Goal: Register for event/course: Sign up to attend an event or enroll in a course

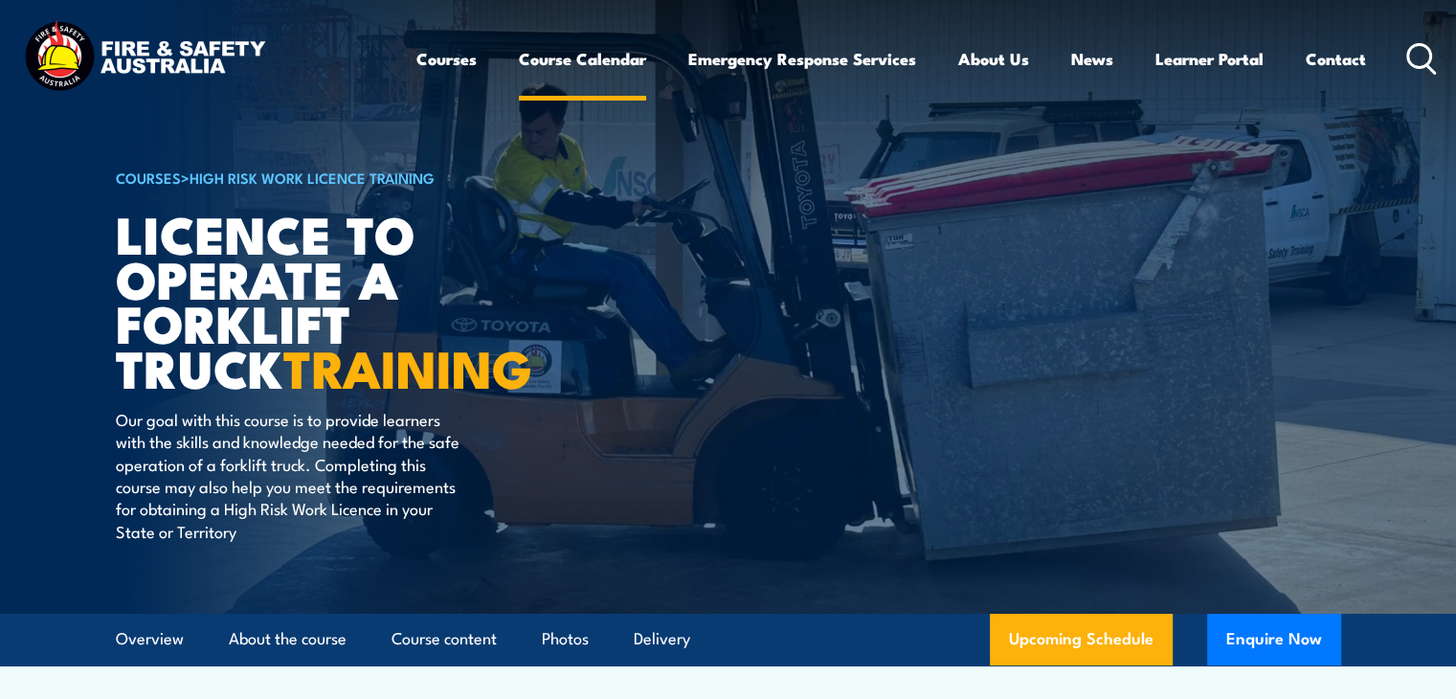
click at [571, 54] on link "Course Calendar" at bounding box center [582, 58] width 127 height 51
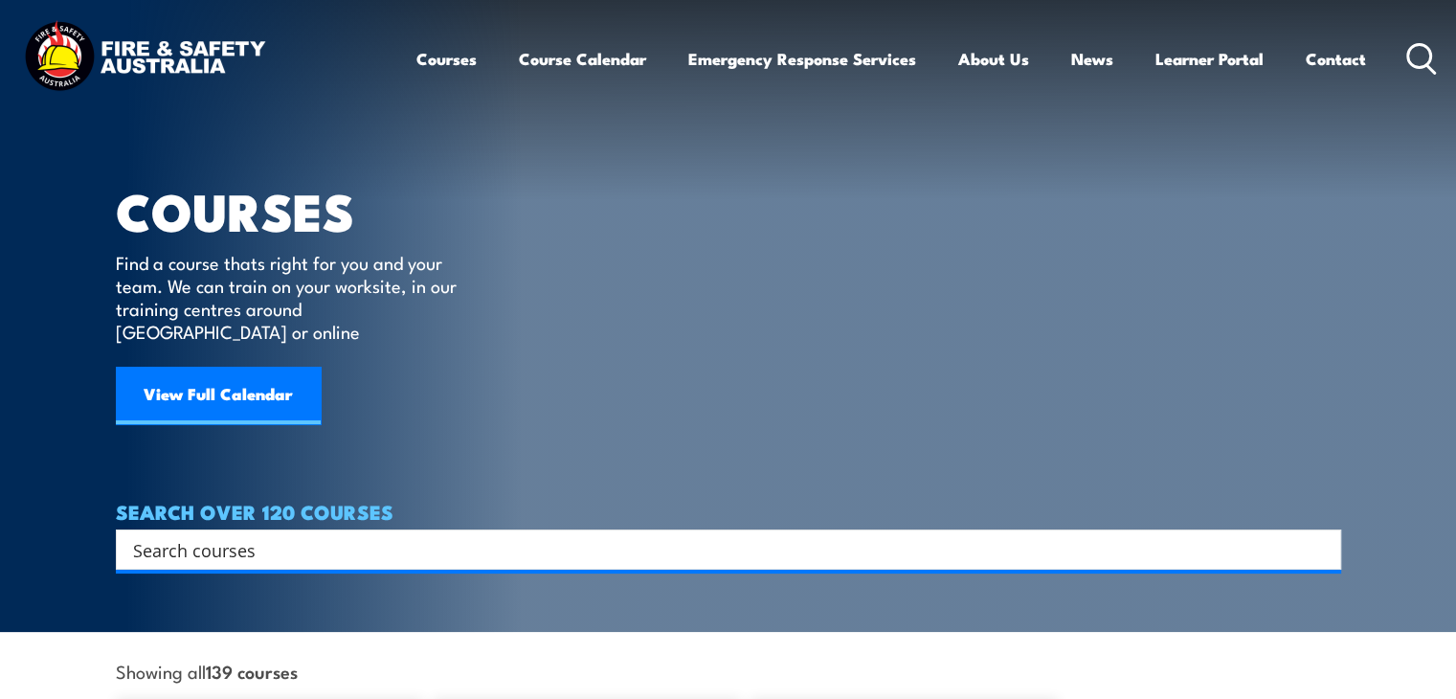
click at [293, 535] on input "Search input" at bounding box center [716, 549] width 1166 height 29
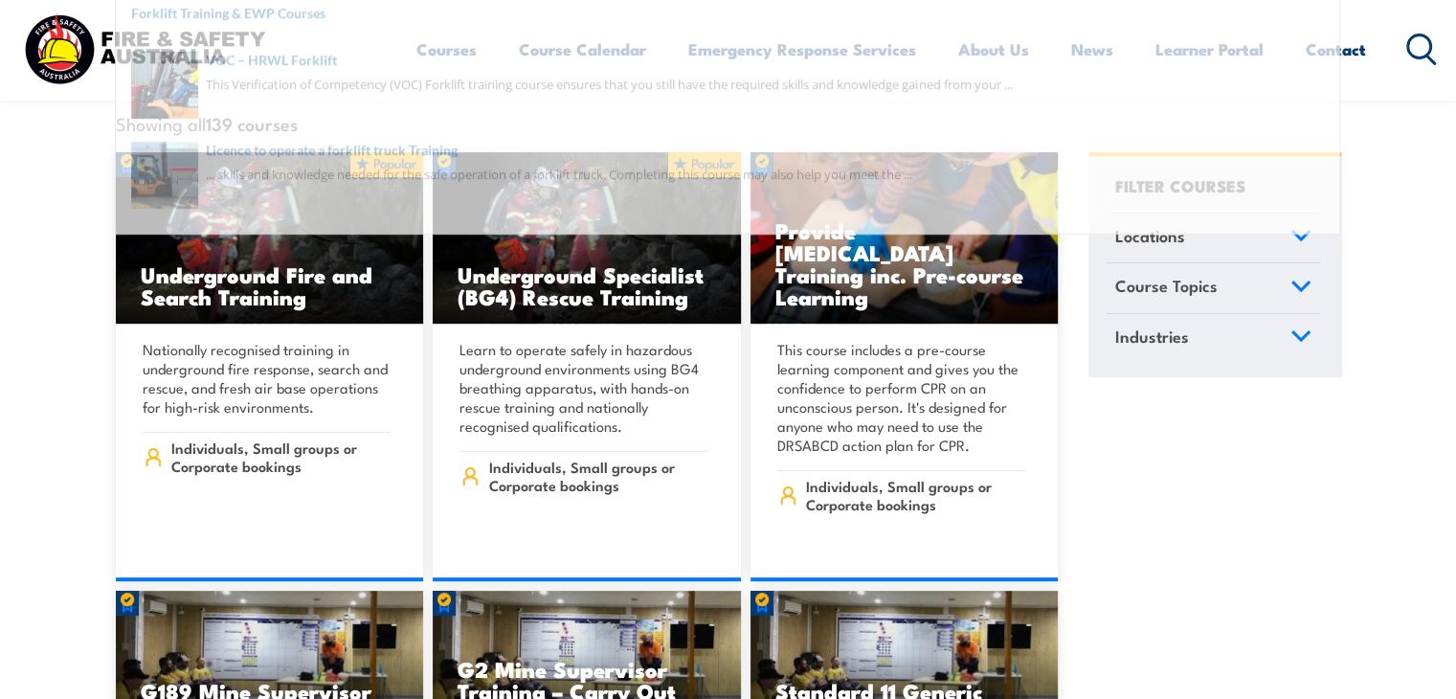
scroll to position [546, 0]
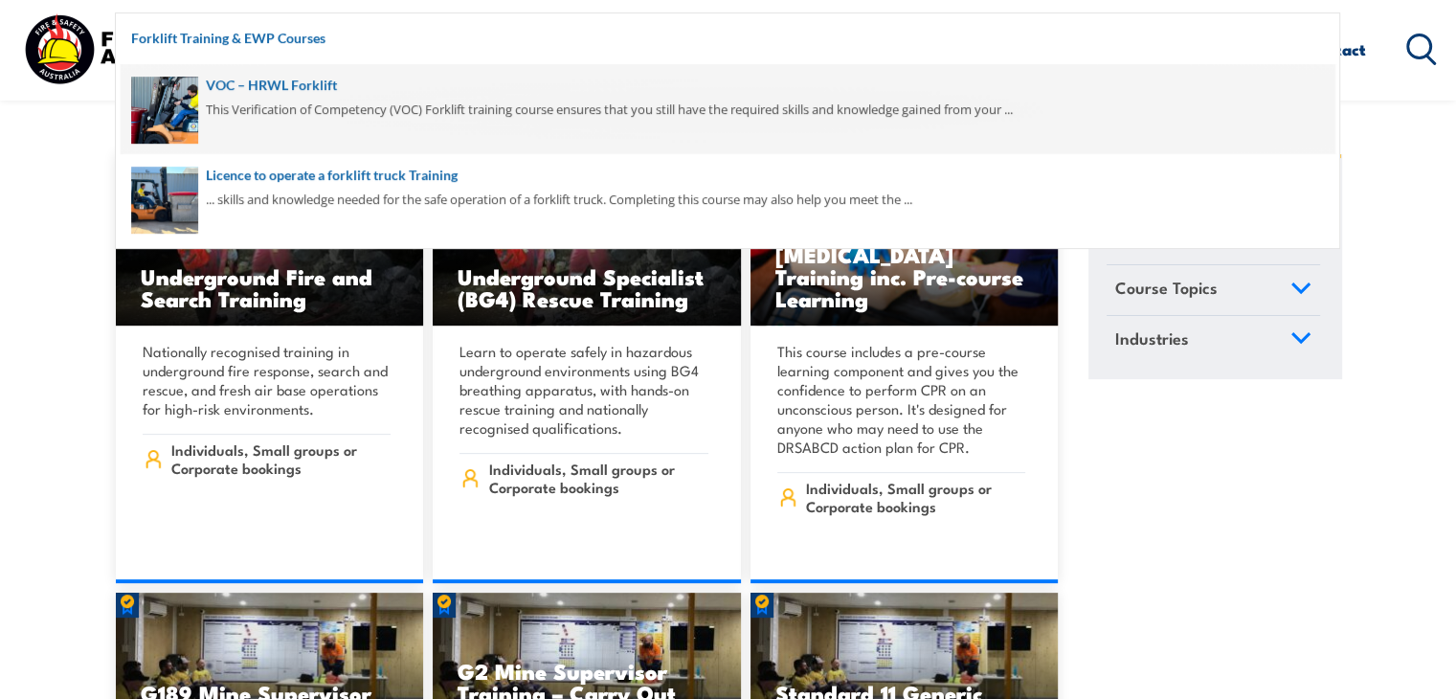
type input "forklift"
click at [188, 102] on span at bounding box center [728, 109] width 1214 height 90
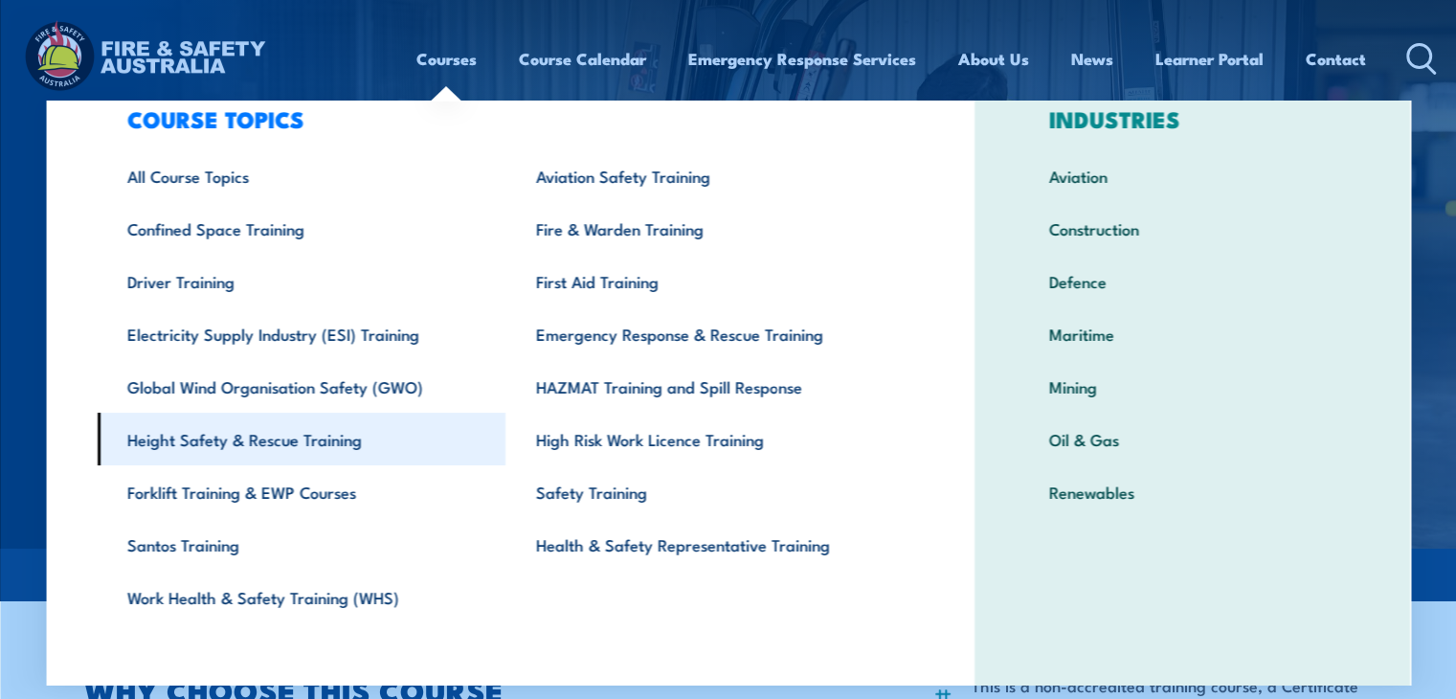
scroll to position [67, 0]
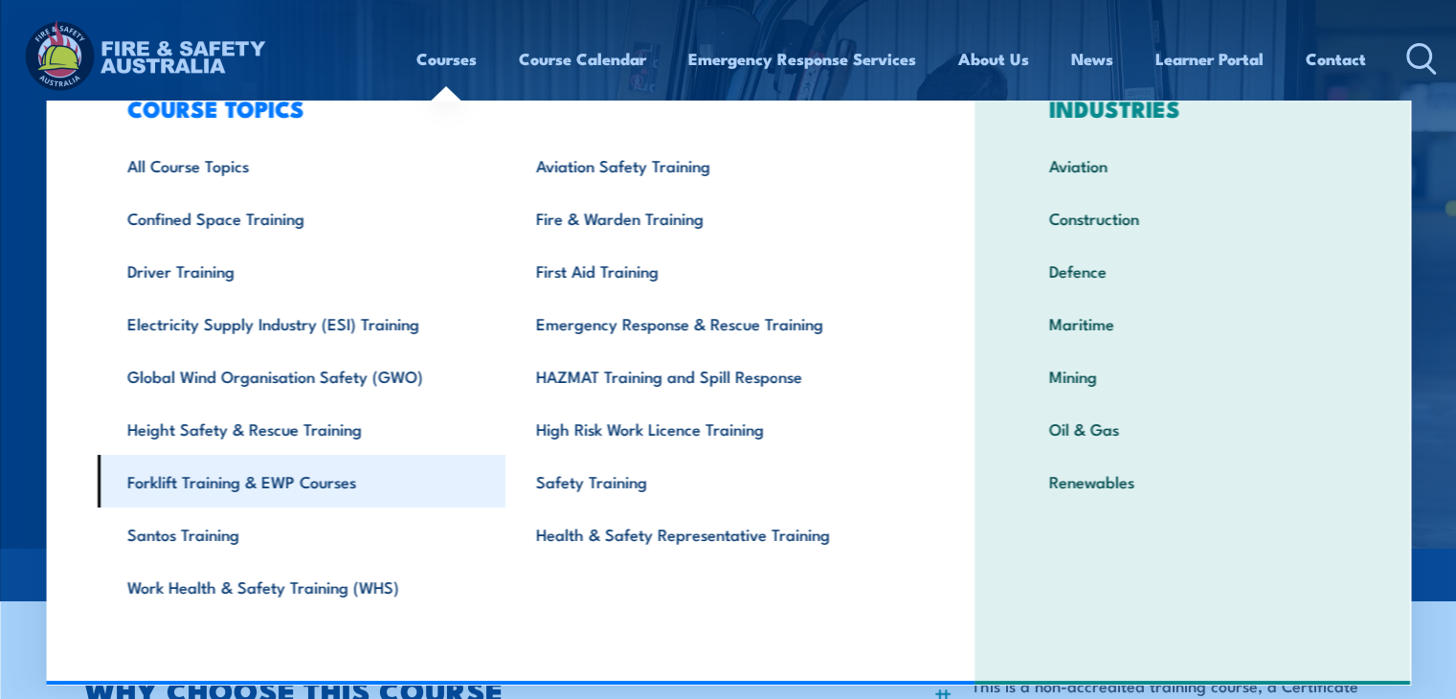
click at [278, 483] on link "Forklift Training & EWP Courses" at bounding box center [301, 481] width 409 height 53
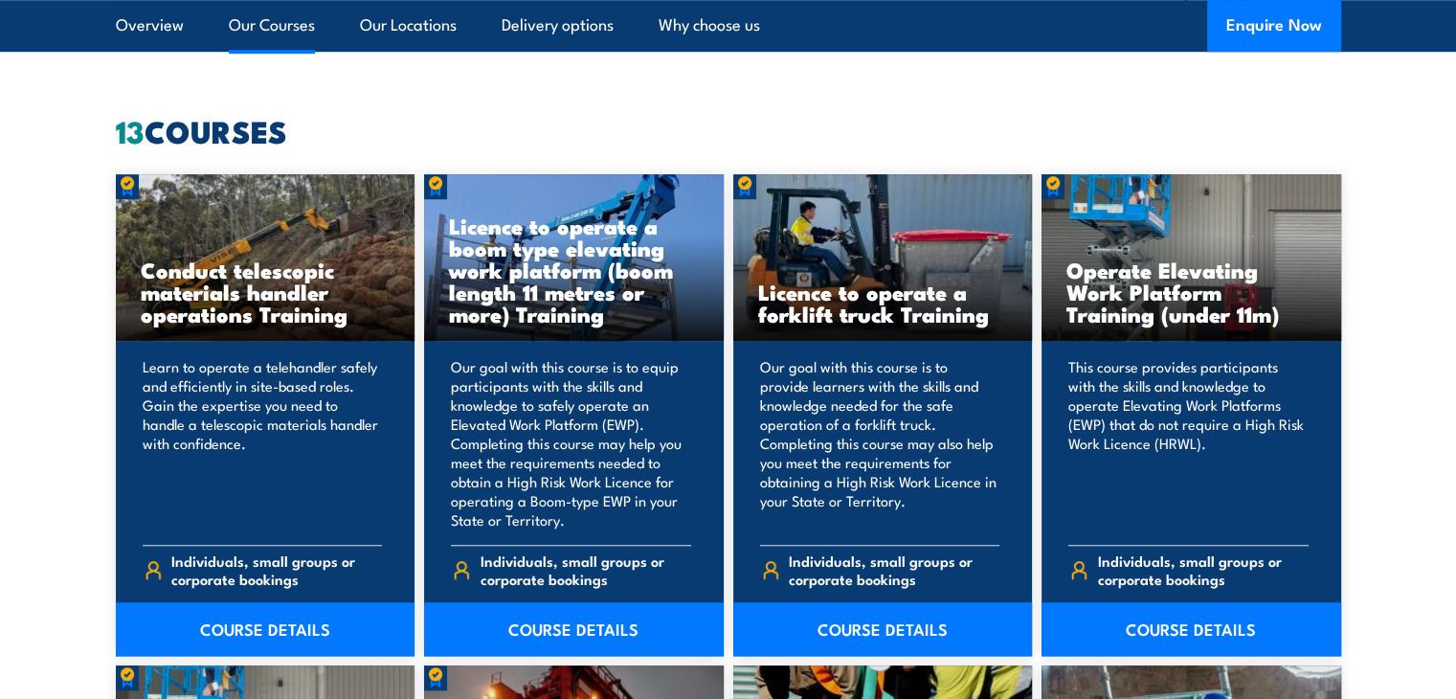
scroll to position [1451, 0]
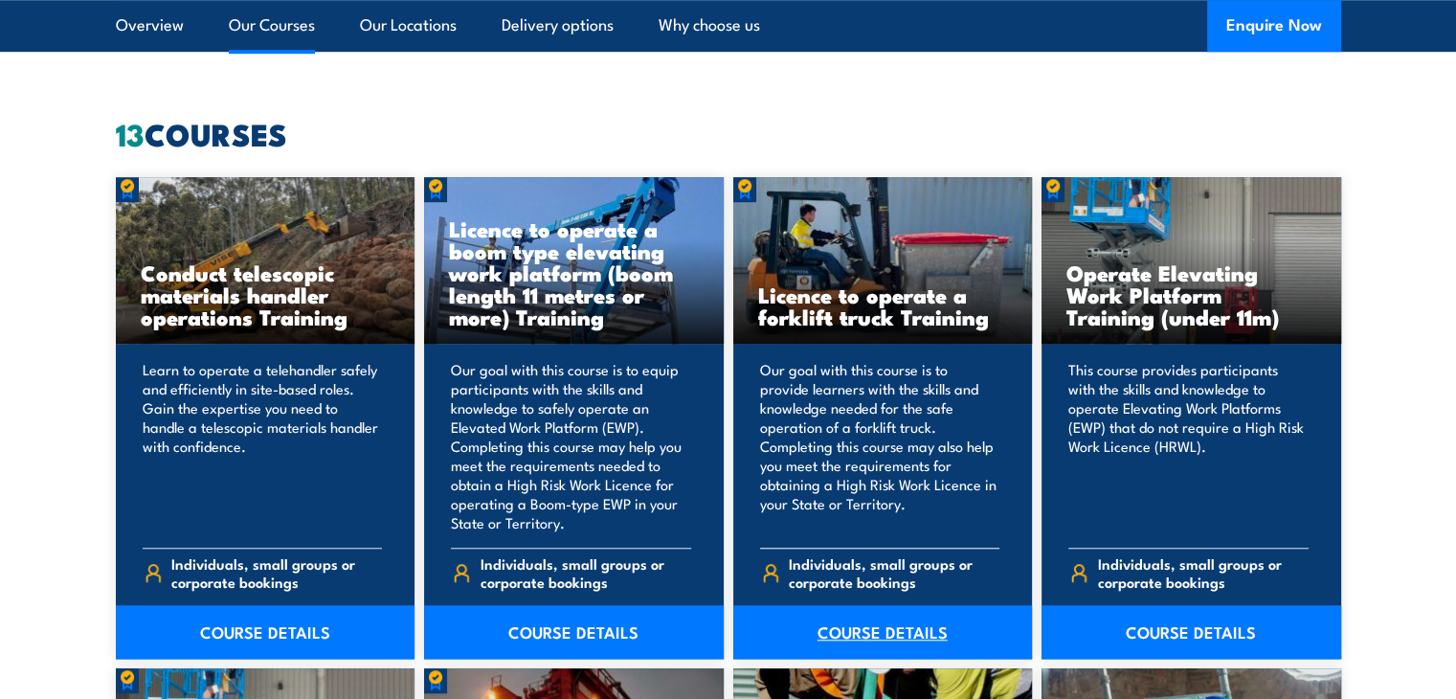
click at [900, 633] on link "COURSE DETAILS" at bounding box center [883, 632] width 300 height 54
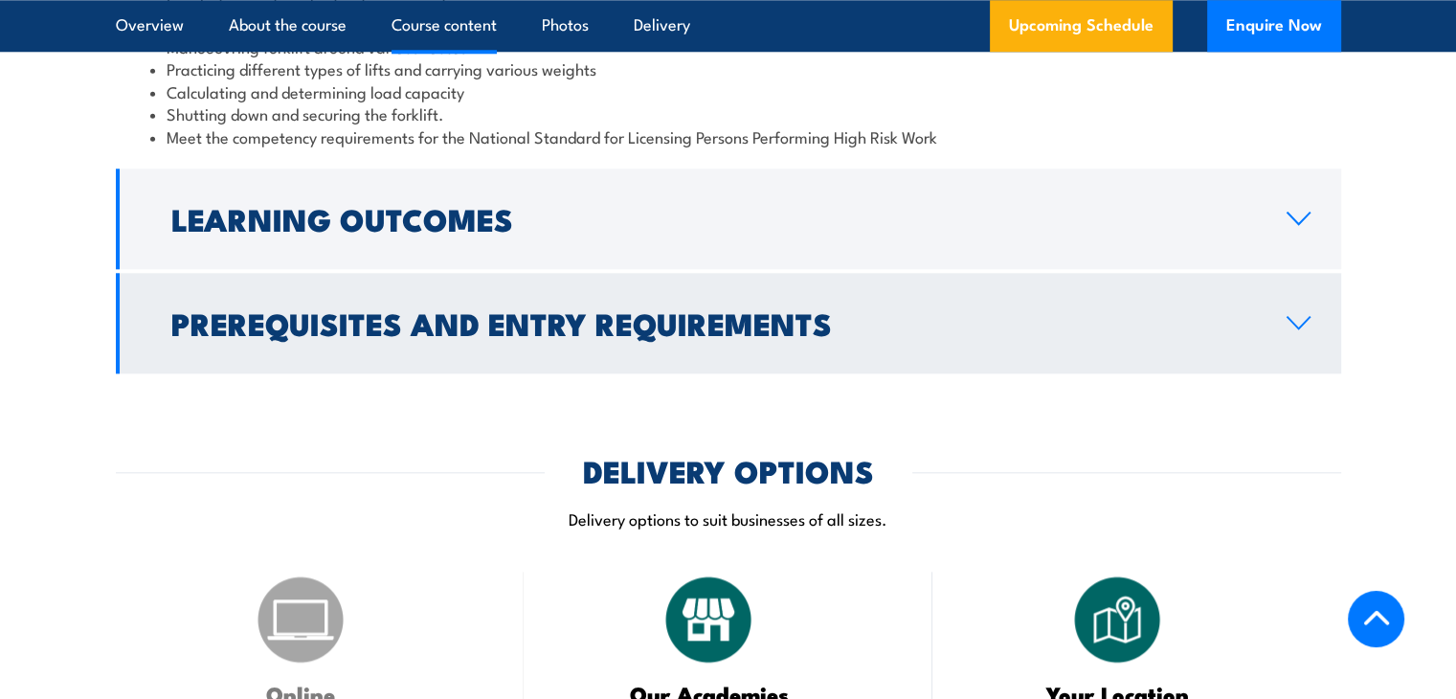
scroll to position [1998, 0]
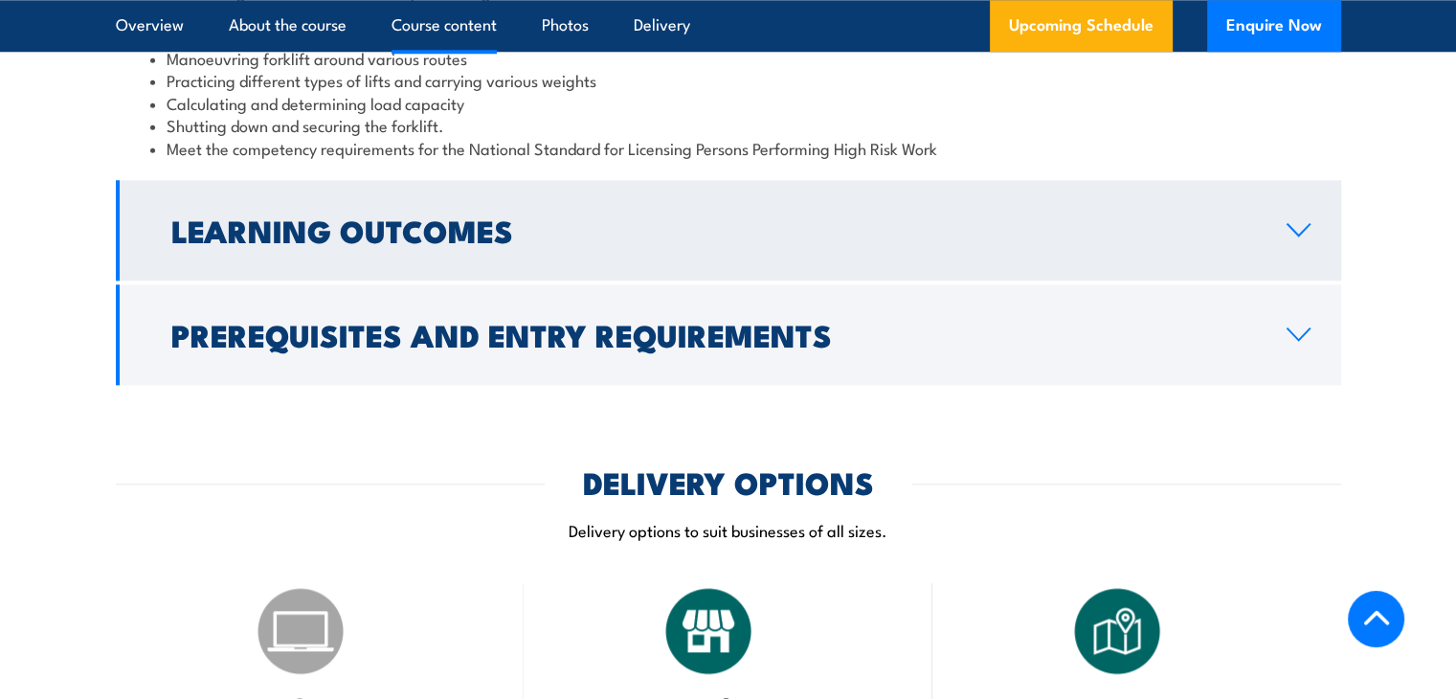
click at [1298, 242] on link "Learning Outcomes" at bounding box center [728, 230] width 1225 height 100
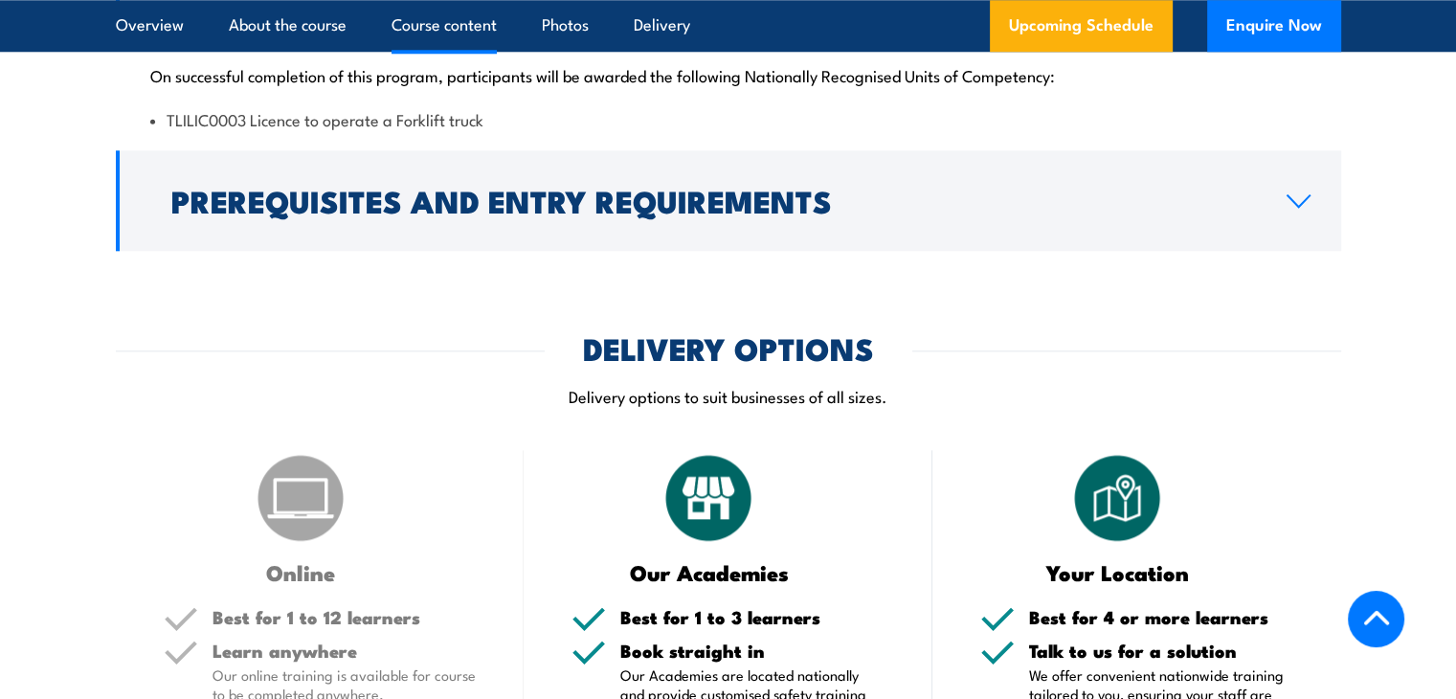
scroll to position [1926, 0]
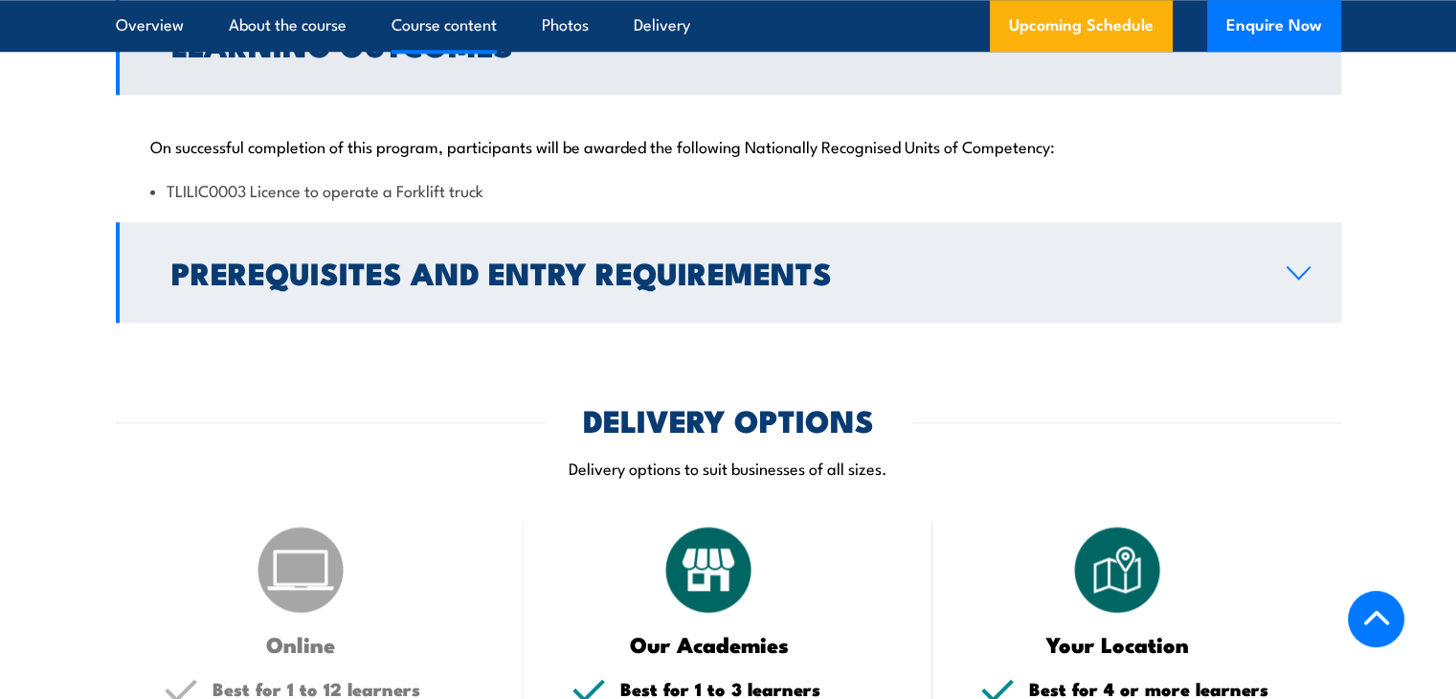
click at [1003, 226] on link "Prerequisites and Entry Requirements" at bounding box center [728, 272] width 1225 height 100
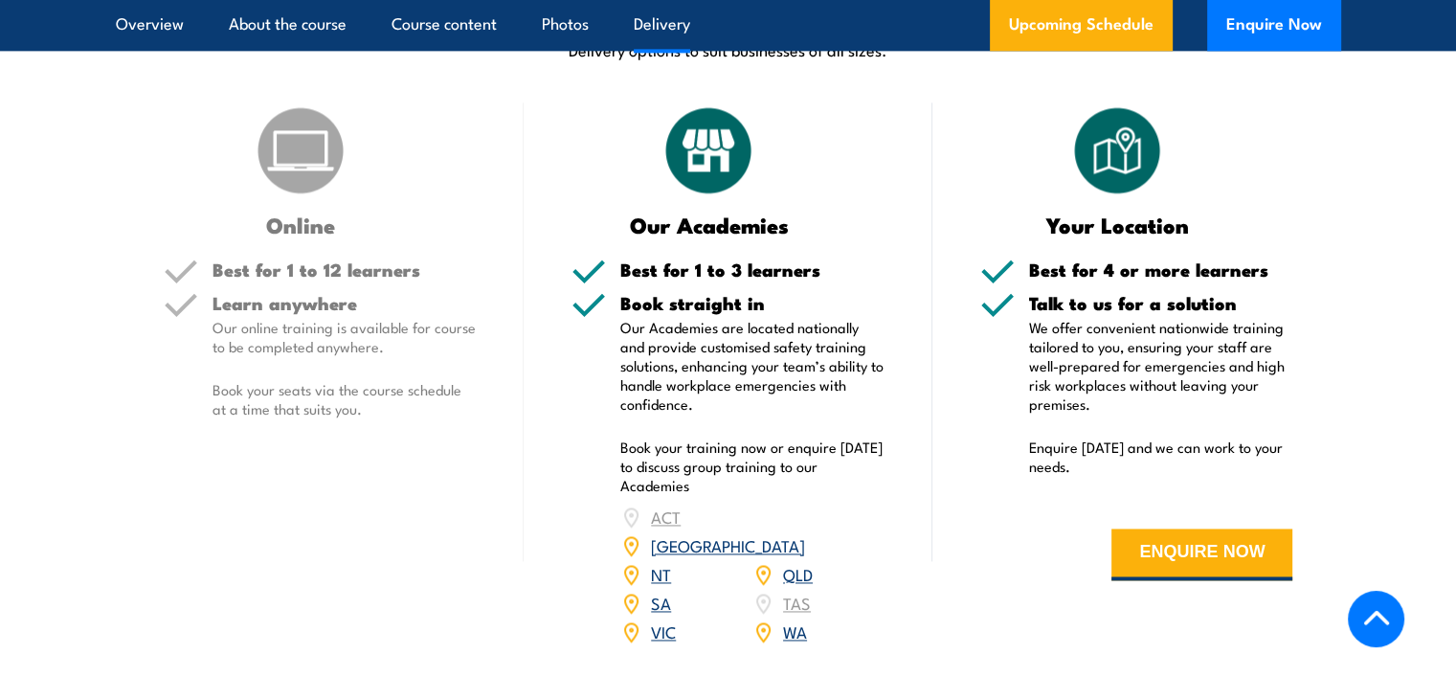
scroll to position [2740, 0]
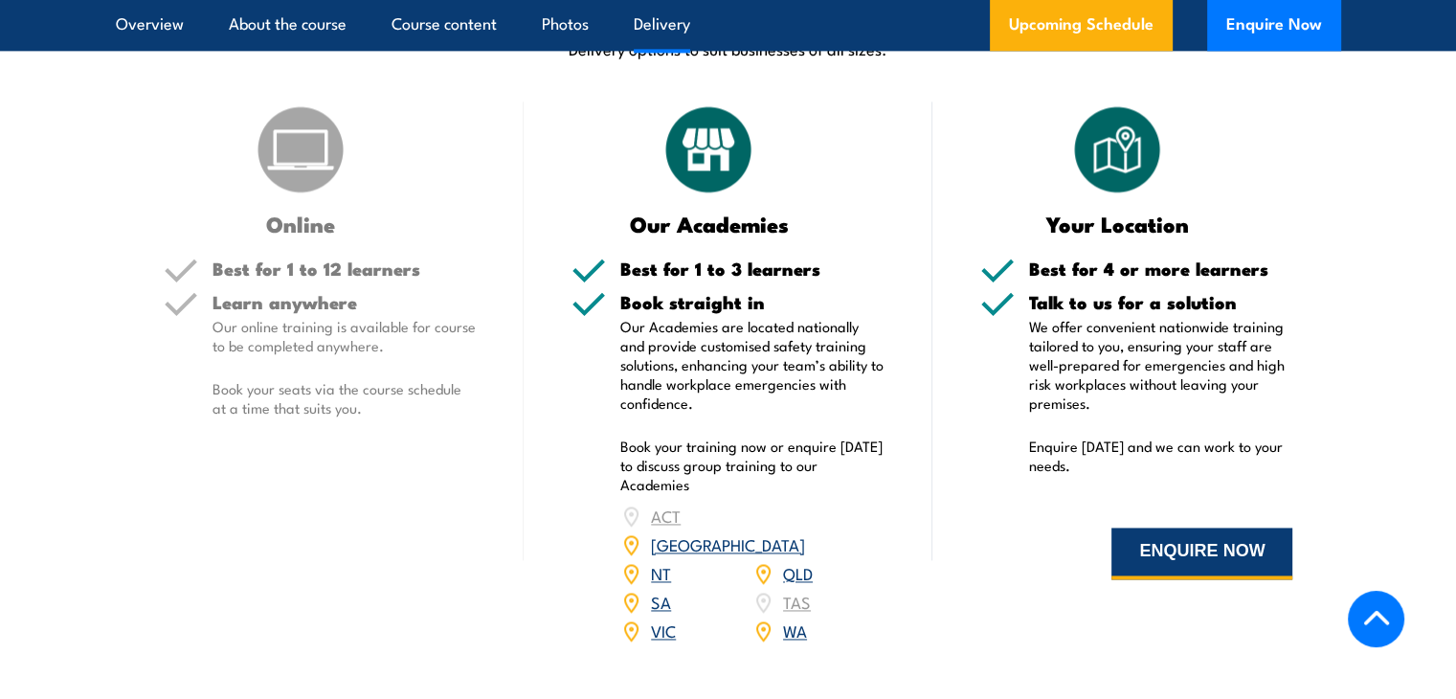
click at [1183, 560] on button "ENQUIRE NOW" at bounding box center [1201, 553] width 181 height 52
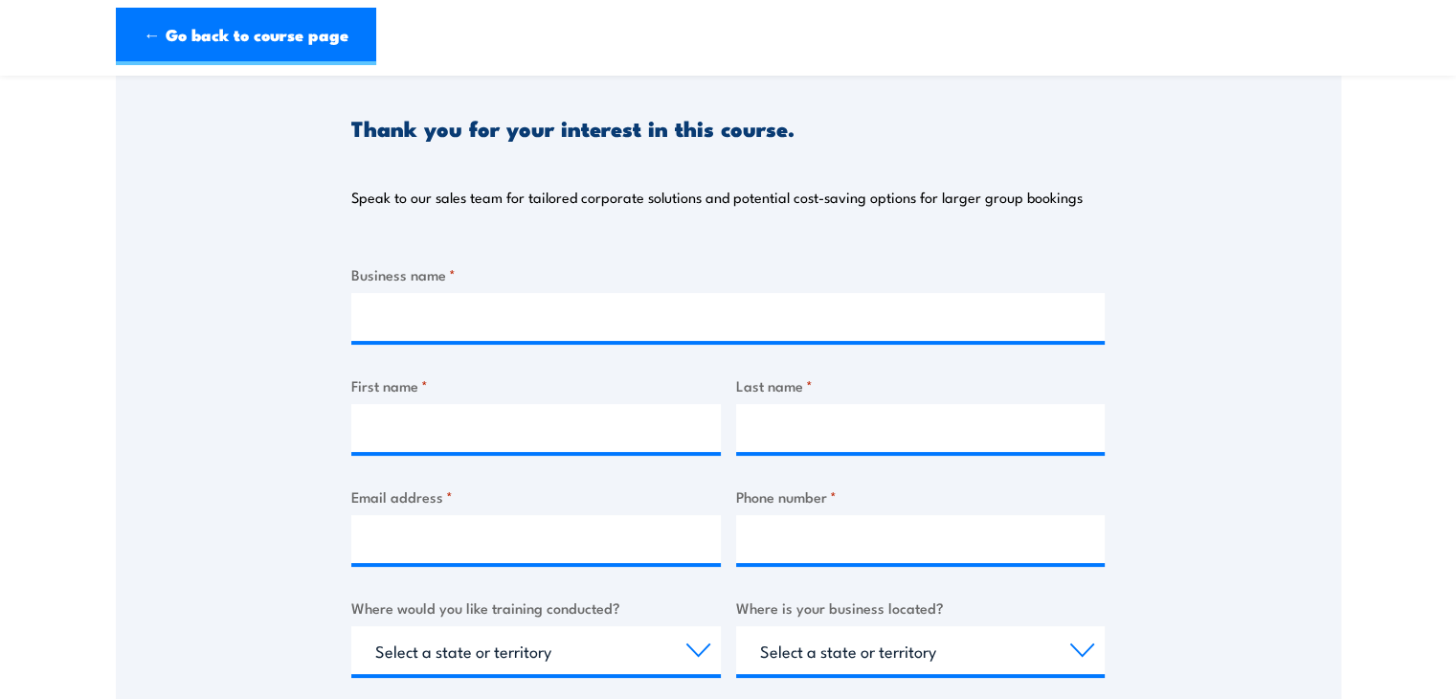
scroll to position [103, 0]
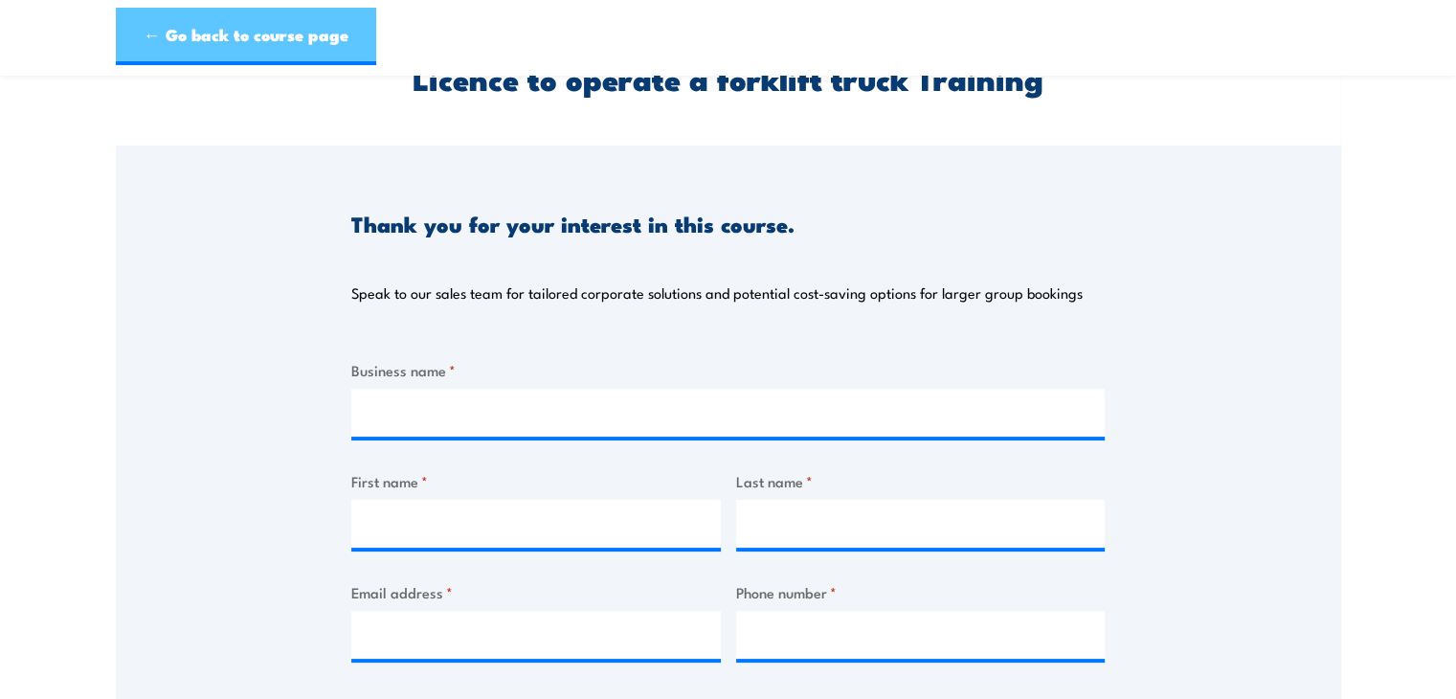
click at [186, 41] on link "← Go back to course page" at bounding box center [246, 36] width 260 height 57
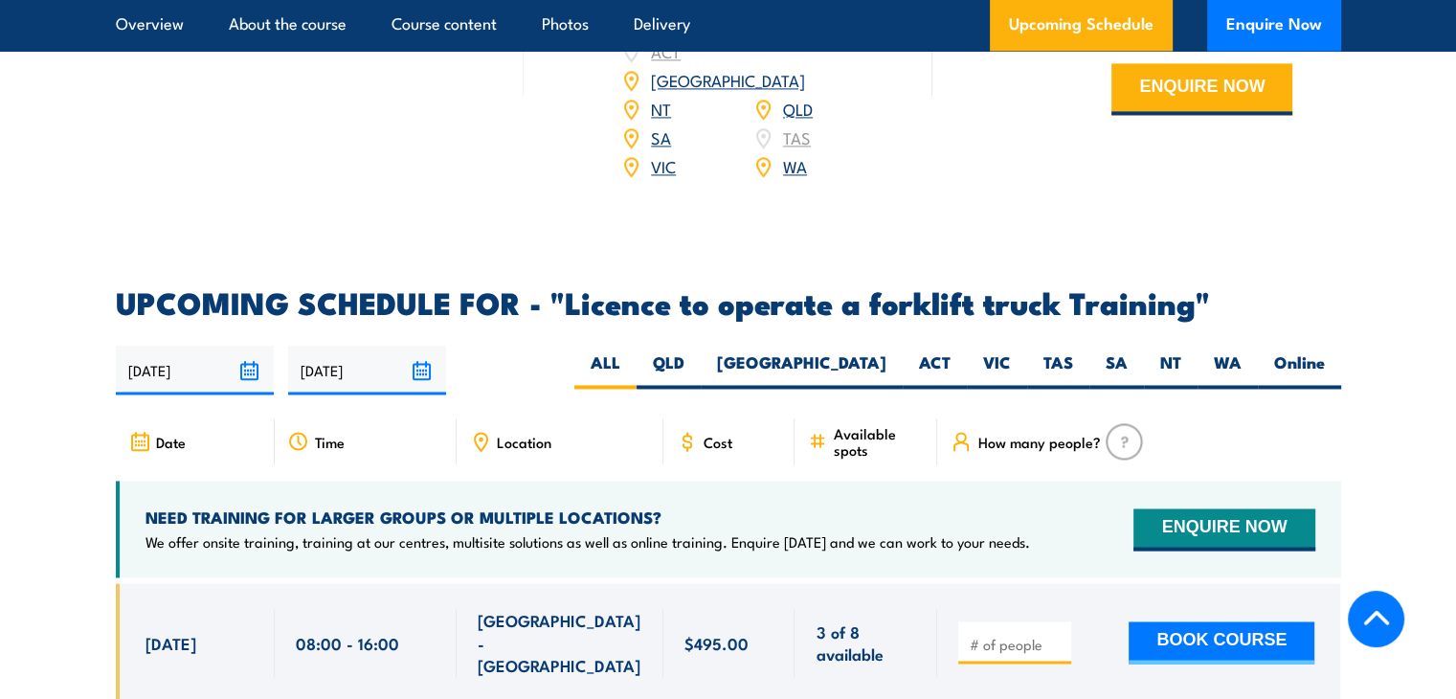
scroll to position [2943, 0]
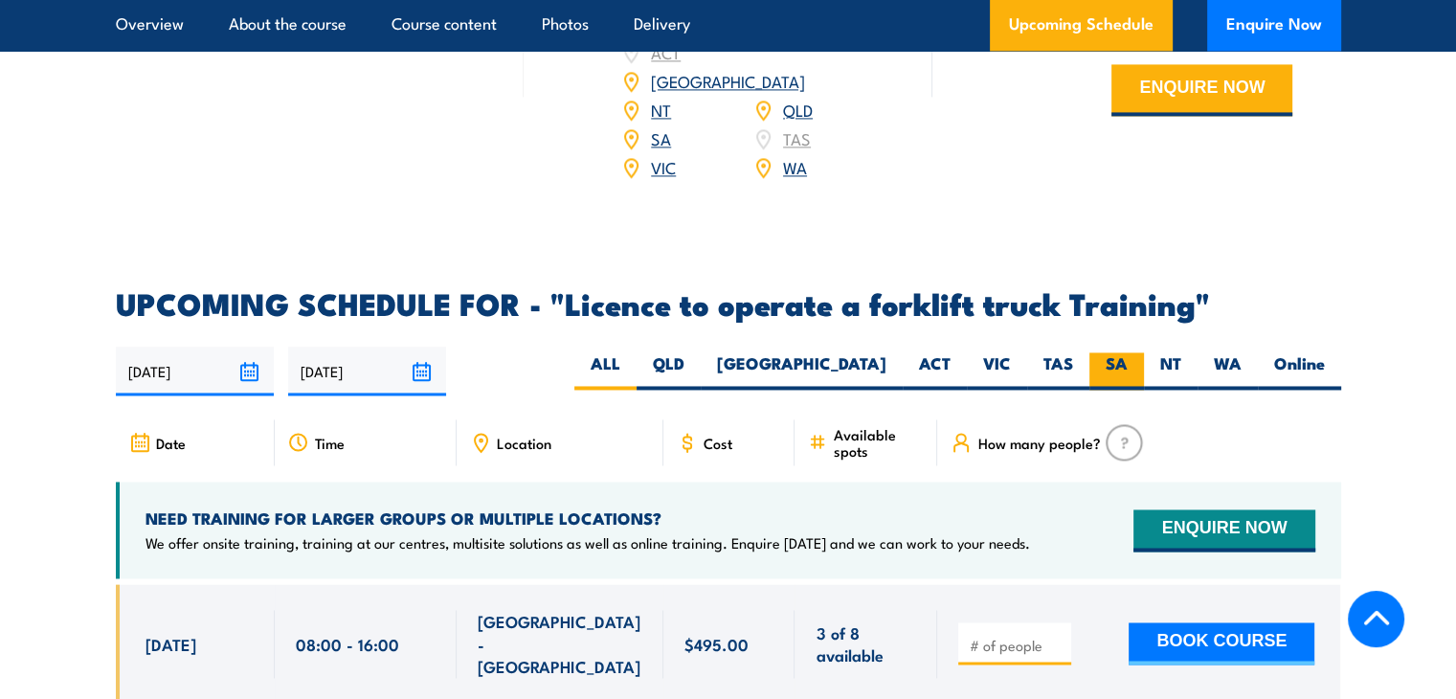
click at [1110, 352] on label "SA" at bounding box center [1116, 370] width 55 height 37
click at [1127, 352] on input "SA" at bounding box center [1133, 358] width 12 height 12
radio input "true"
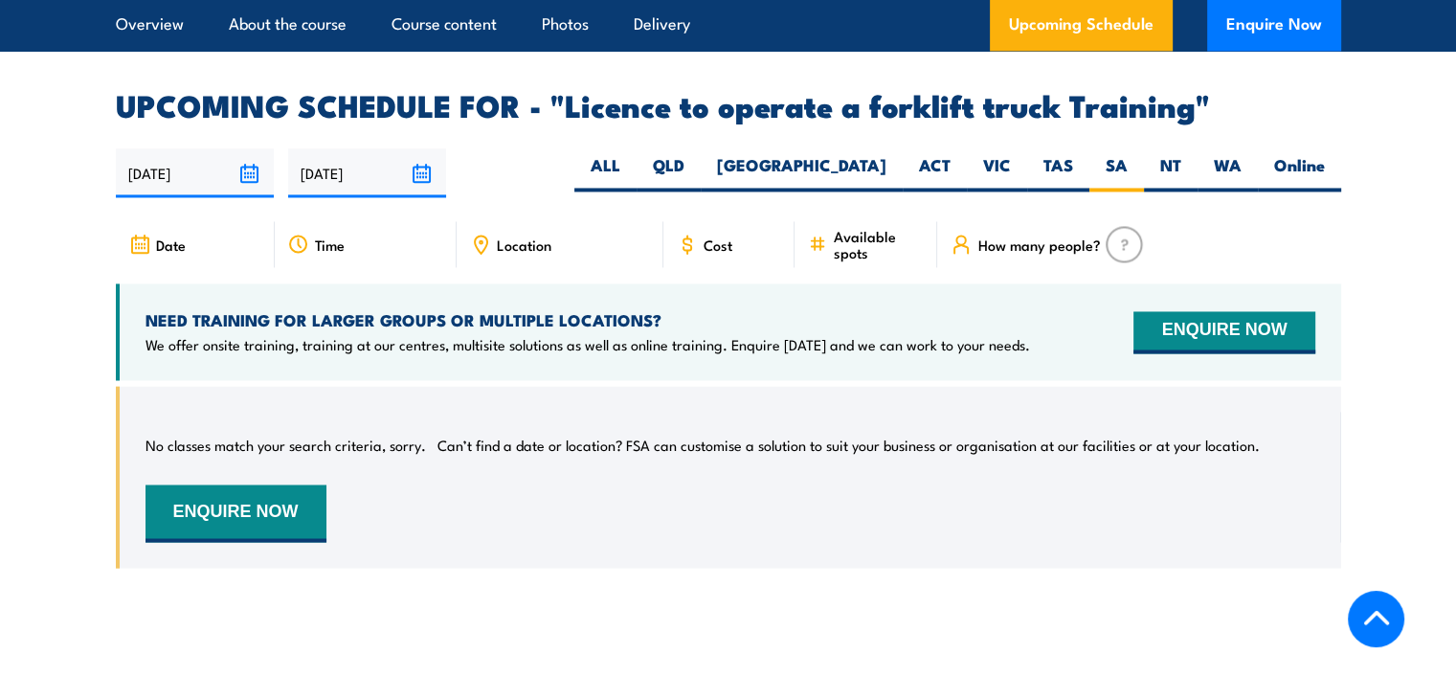
scroll to position [3124, 0]
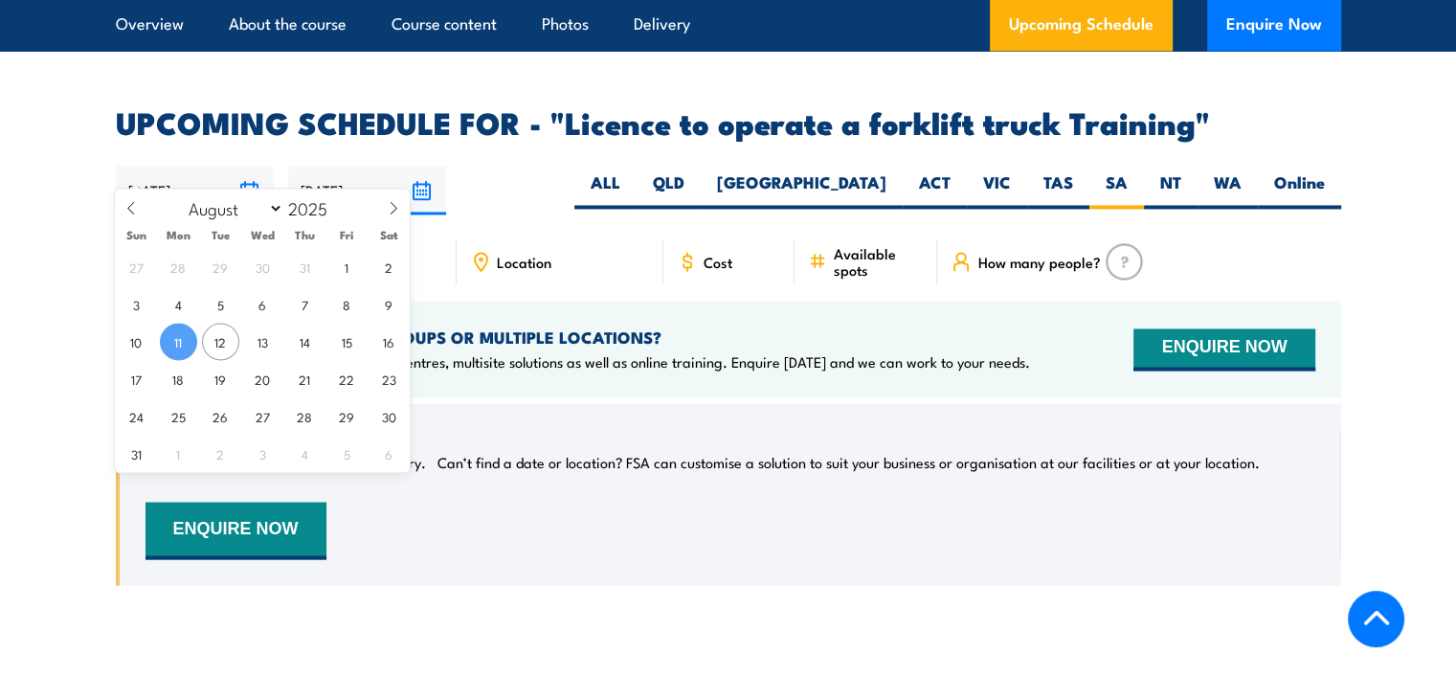
click at [237, 166] on input "[DATE]" at bounding box center [195, 190] width 158 height 49
click at [269, 383] on span "20" at bounding box center [262, 378] width 37 height 37
type input "[DATE]"
